Goal: Task Accomplishment & Management: Manage account settings

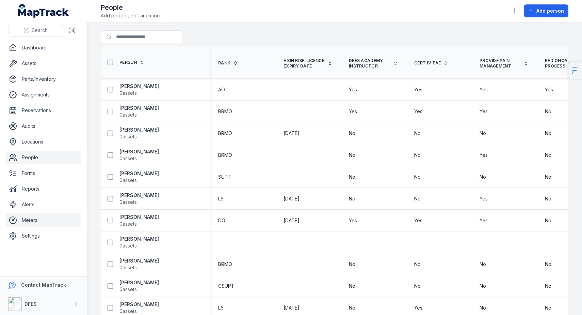
scroll to position [31, 0]
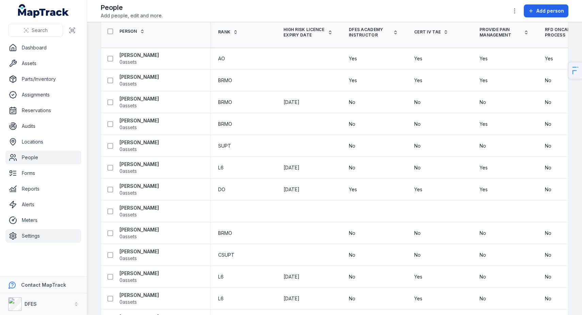
click at [27, 232] on link "Settings" at bounding box center [43, 236] width 76 height 14
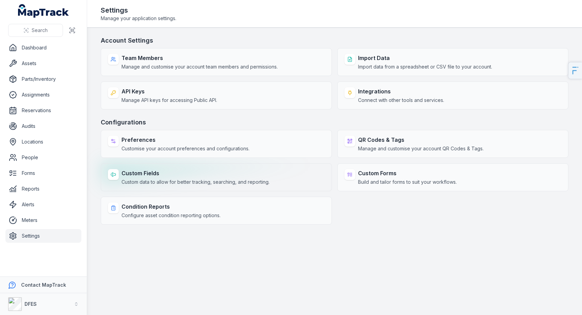
click at [163, 181] on span "Custom data to allow for better tracking, searching, and reporting." at bounding box center [196, 181] width 148 height 7
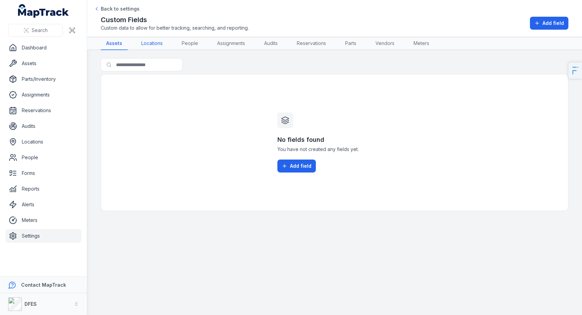
click at [158, 45] on link "Locations" at bounding box center [152, 43] width 32 height 13
click at [192, 48] on link "People" at bounding box center [190, 43] width 27 height 13
